Goal: Task Accomplishment & Management: Manage account settings

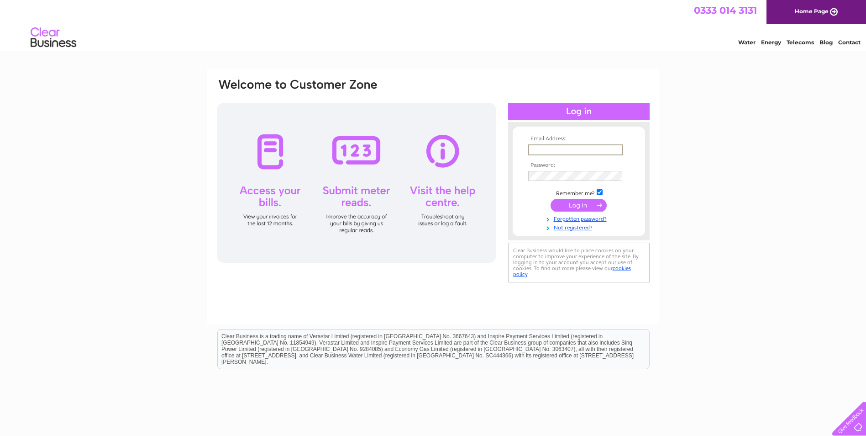
click at [585, 148] on input "text" at bounding box center [575, 149] width 95 height 11
type input "[EMAIL_ADDRESS][DOMAIN_NAME]"
click at [551, 199] on input "submit" at bounding box center [579, 205] width 56 height 13
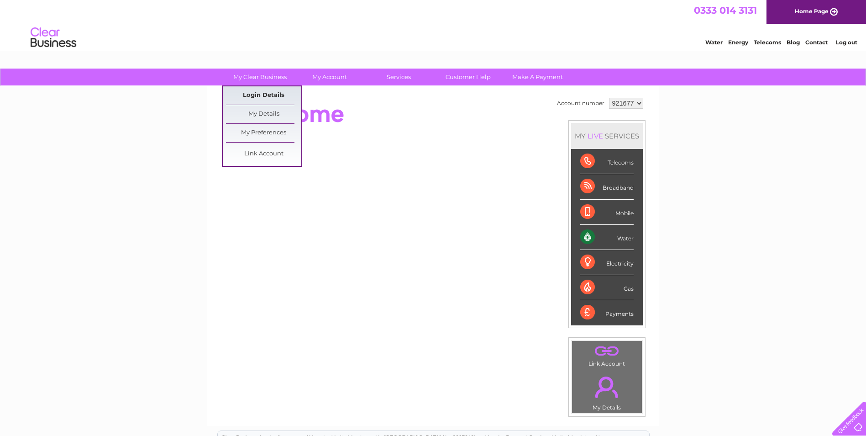
click at [276, 95] on link "Login Details" at bounding box center [263, 95] width 75 height 18
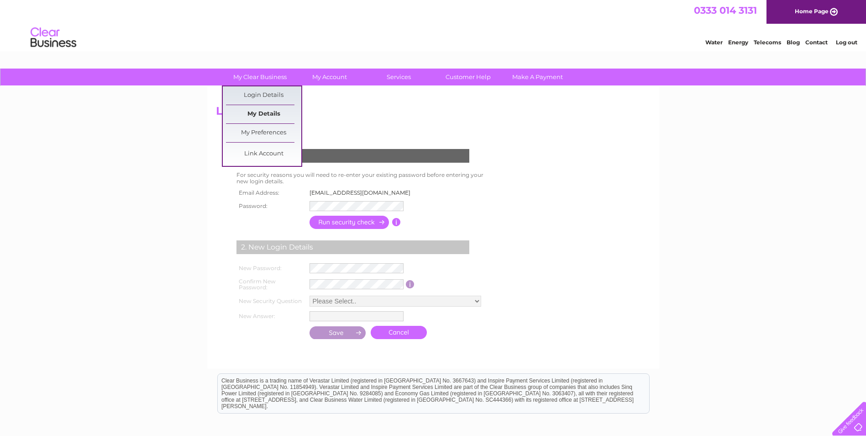
click at [262, 112] on link "My Details" at bounding box center [263, 114] width 75 height 18
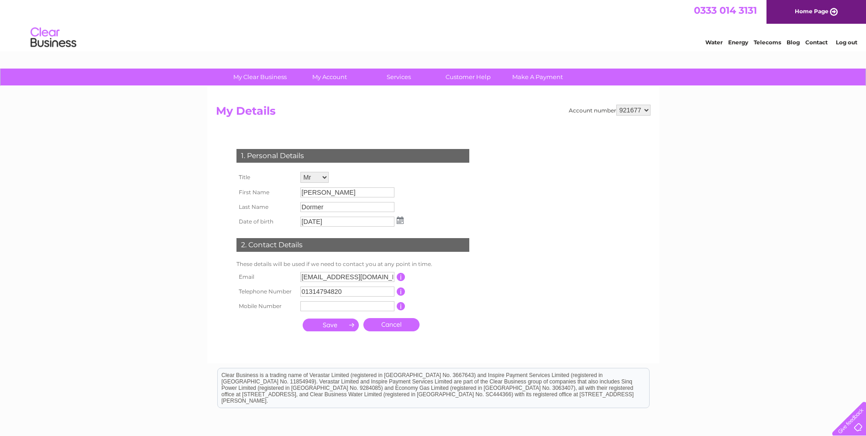
click at [373, 276] on input "InvoicesForPayment@martincurrie.com" at bounding box center [347, 277] width 94 height 10
drag, startPoint x: 369, startPoint y: 278, endPoint x: 379, endPoint y: 278, distance: 9.6
click at [379, 278] on input "InvoicesForPayment@martincurrie.com" at bounding box center [347, 277] width 95 height 11
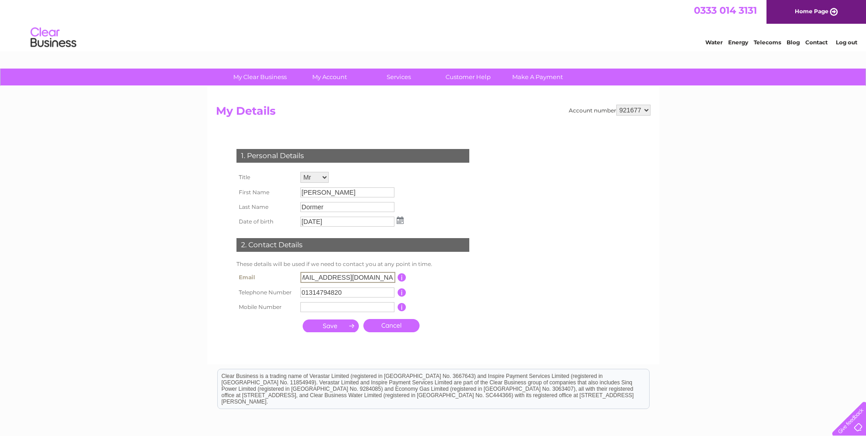
click at [471, 281] on td "This should be a valid email address" at bounding box center [442, 277] width 73 height 16
click at [301, 275] on input "InvoicesForPayment@clearbridge.com" at bounding box center [347, 277] width 95 height 11
type input "UKInvoicesForPayment@clearbridge.com"
click at [314, 326] on input "submit" at bounding box center [331, 324] width 56 height 13
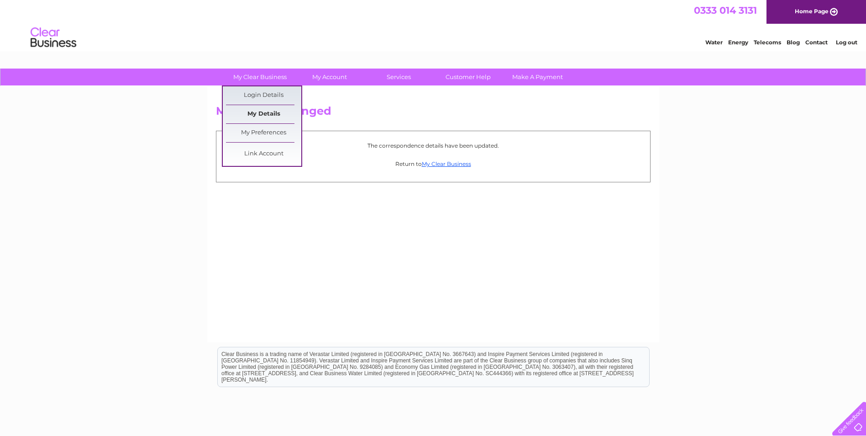
click at [267, 115] on link "My Details" at bounding box center [263, 114] width 75 height 18
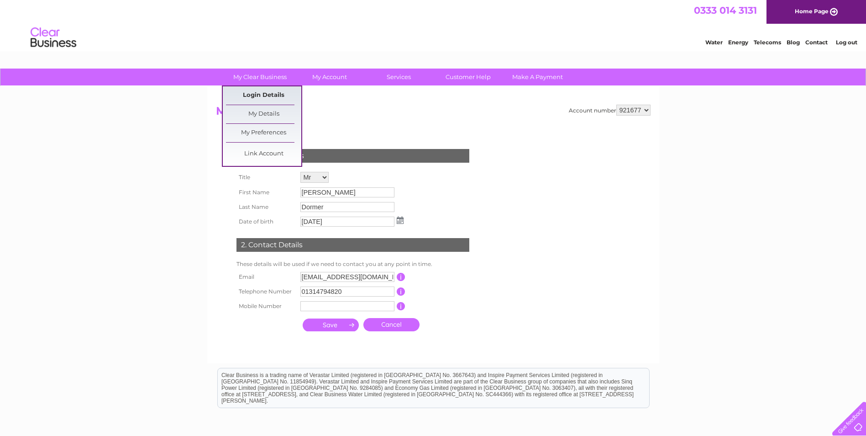
click at [266, 94] on link "Login Details" at bounding box center [263, 95] width 75 height 18
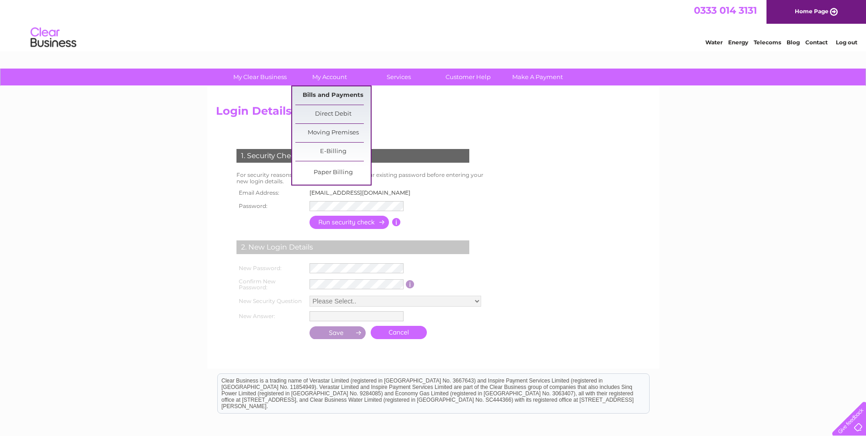
click at [331, 95] on link "Bills and Payments" at bounding box center [332, 95] width 75 height 18
click at [323, 97] on link "Bills and Payments" at bounding box center [332, 95] width 75 height 18
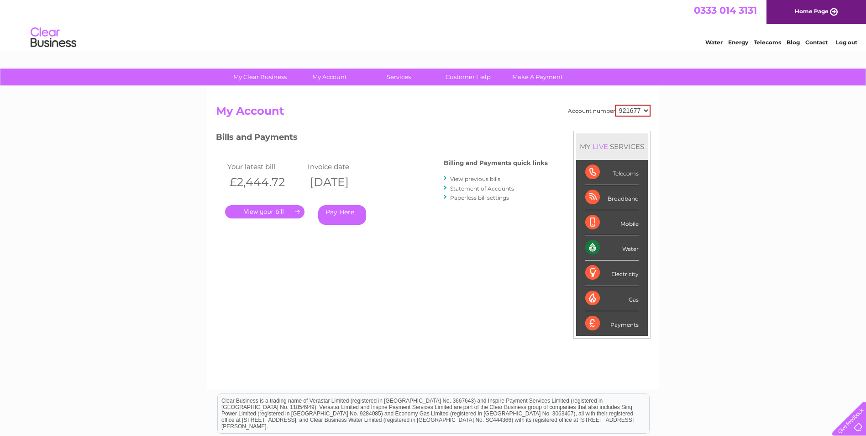
click at [393, 136] on h3 "Bills and Payments" at bounding box center [382, 139] width 332 height 16
click at [277, 216] on link "." at bounding box center [264, 211] width 79 height 13
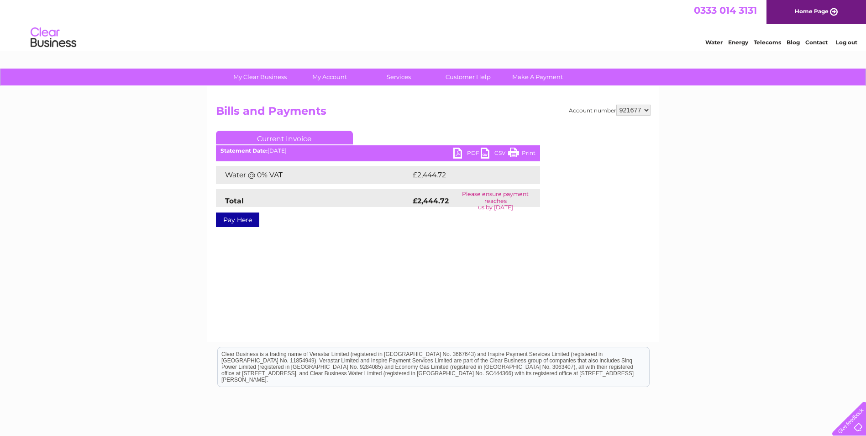
click at [454, 153] on link "PDF" at bounding box center [466, 153] width 27 height 13
click at [168, 279] on div "My Clear Business Login Details My Details My Preferences Link Account My Accou…" at bounding box center [433, 283] width 866 height 430
